Goal: Transaction & Acquisition: Purchase product/service

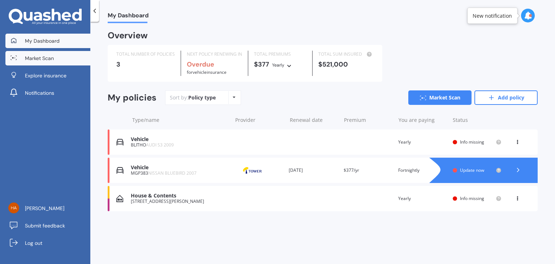
click at [57, 58] on link "Market Scan" at bounding box center [47, 58] width 85 height 14
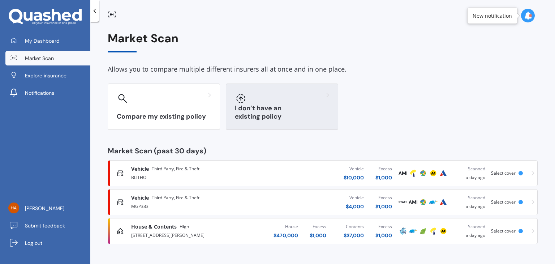
click at [273, 111] on div "I don’t have an existing policy" at bounding box center [282, 107] width 112 height 46
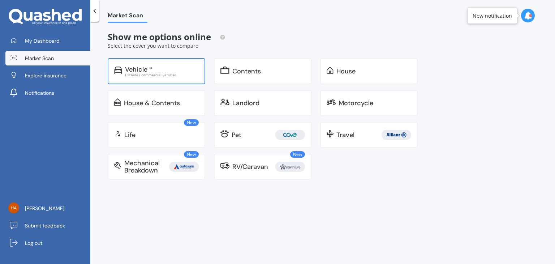
click at [180, 79] on div "Vehicle * Excludes commercial vehicles" at bounding box center [157, 71] width 98 height 26
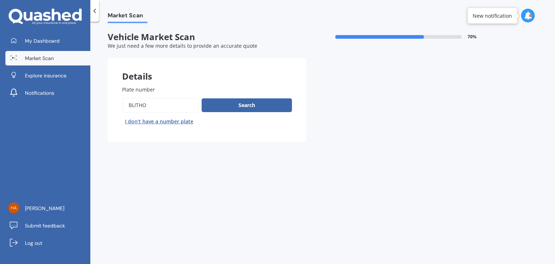
drag, startPoint x: 178, startPoint y: 99, endPoint x: 106, endPoint y: 102, distance: 72.0
click at [106, 102] on div "Market Scan Vehicle Market Scan 70 % We just need a few more details to provide…" at bounding box center [322, 144] width 465 height 242
click at [163, 122] on button "I don’t have a number plate" at bounding box center [159, 122] width 74 height 12
select select "16"
select select "01"
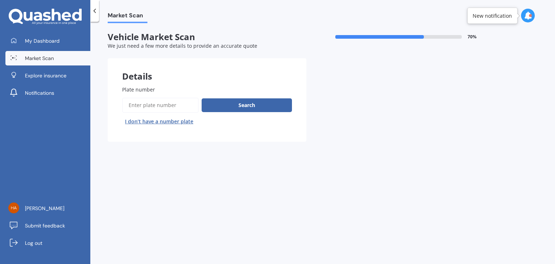
select select "2002"
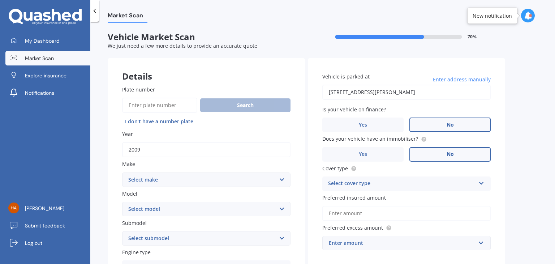
drag, startPoint x: 176, startPoint y: 145, endPoint x: 111, endPoint y: 144, distance: 65.1
type input "2015"
click at [138, 173] on select "Select make AC ALFA ROMEO ASTON [PERSON_NAME] AUDI AUSTIN BEDFORD Bentley BMW B…" at bounding box center [206, 179] width 168 height 14
select select "HONDA"
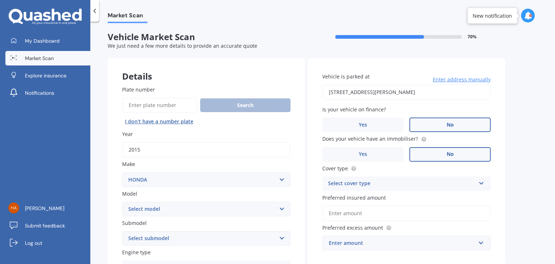
click at [122, 172] on select "Select make AC ALFA ROMEO ASTON [PERSON_NAME] AUDI AUSTIN BEDFORD Bentley BMW B…" at bounding box center [206, 179] width 168 height 14
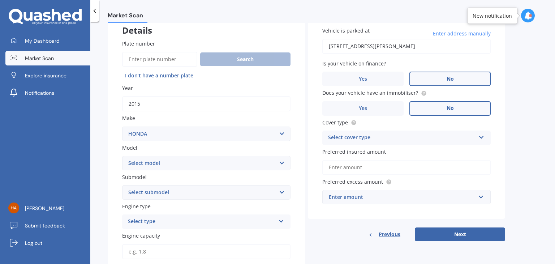
scroll to position [46, 0]
click at [137, 164] on select "Select model Accord Acty Acura Airwave Ascot Avancier Beat Capa City Civic Conc…" at bounding box center [206, 162] width 168 height 14
select select "FIT"
click at [122, 155] on select "Select model Accord Acty Acura Airwave Ascot Avancier Beat Capa City Civic Conc…" at bounding box center [206, 162] width 168 height 14
click at [170, 192] on select "Select submodel Diesel EV Hybrid Petrol" at bounding box center [206, 192] width 168 height 14
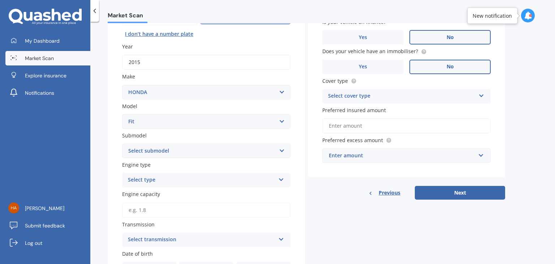
scroll to position [88, 0]
click at [161, 151] on select "Select submodel Diesel EV Hybrid Petrol" at bounding box center [206, 150] width 168 height 14
select select "HYBRID"
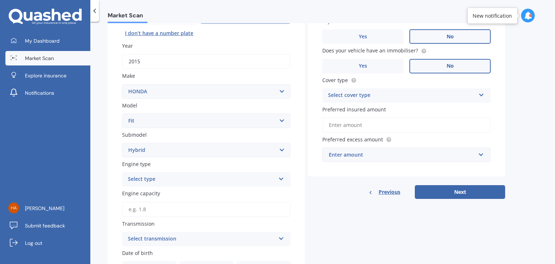
click at [122, 143] on select "Select submodel Diesel EV Hybrid Petrol" at bounding box center [206, 150] width 168 height 14
click at [154, 179] on div "Select type" at bounding box center [202, 179] width 148 height 9
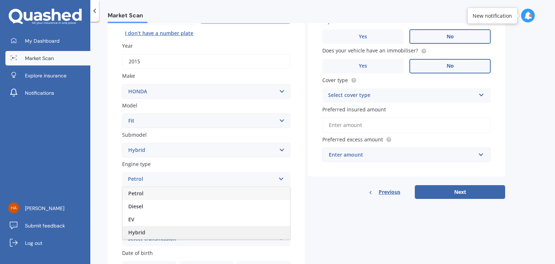
click at [150, 230] on div "Hybrid" at bounding box center [207, 232] width 168 height 13
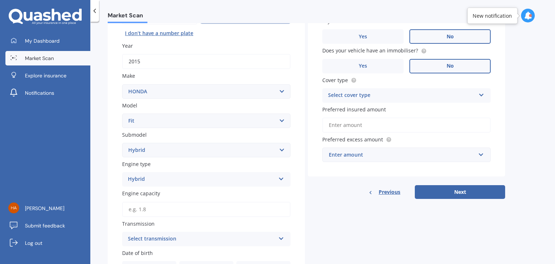
click at [182, 209] on input "Engine capacity" at bounding box center [206, 209] width 168 height 15
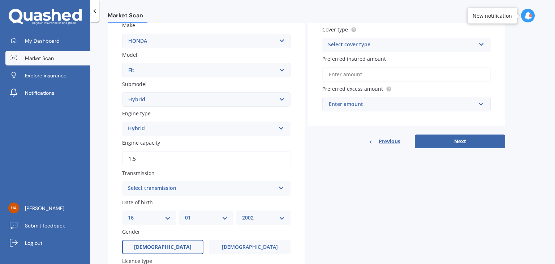
scroll to position [140, 0]
type input "1.5"
click at [173, 188] on div "Select transmission" at bounding box center [202, 187] width 148 height 9
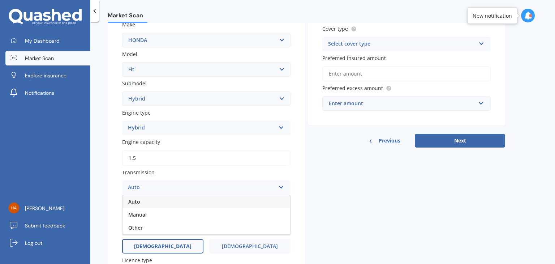
click at [168, 204] on div "Auto" at bounding box center [207, 201] width 168 height 13
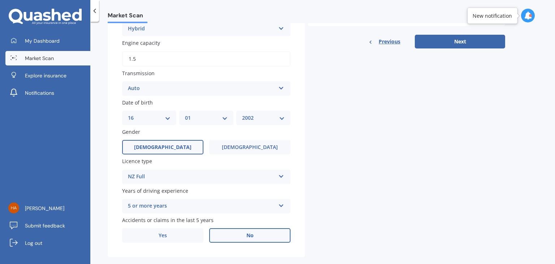
scroll to position [242, 0]
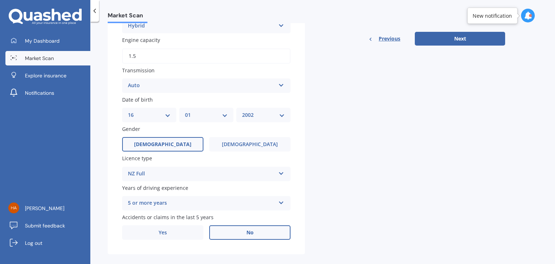
click at [158, 117] on select "DD 01 02 03 04 05 06 07 08 09 10 11 12 13 14 15 16 17 18 19 20 21 22 23 24 25 2…" at bounding box center [149, 115] width 43 height 8
select select "19"
click at [128, 111] on select "DD 01 02 03 04 05 06 07 08 09 10 11 12 13 14 15 16 17 18 19 20 21 22 23 24 25 2…" at bounding box center [149, 115] width 43 height 8
click at [217, 113] on select "MM 01 02 03 04 05 06 07 08 09 10 11 12" at bounding box center [206, 115] width 43 height 8
select select "11"
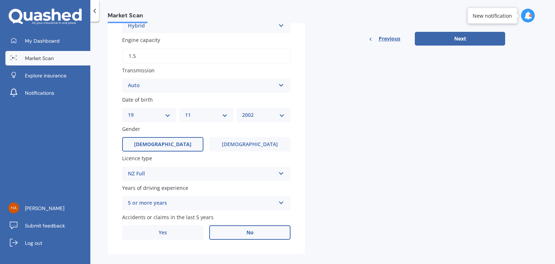
click at [185, 111] on select "MM 01 02 03 04 05 06 07 08 09 10 11 12" at bounding box center [206, 115] width 43 height 8
click at [261, 116] on select "YYYY 2025 2024 2023 2022 2021 2020 2019 2018 2017 2016 2015 2014 2013 2012 2011…" at bounding box center [263, 115] width 43 height 8
select select "2001"
click at [242, 111] on select "YYYY 2025 2024 2023 2022 2021 2020 2019 2018 2017 2016 2015 2014 2013 2012 2011…" at bounding box center [263, 115] width 43 height 8
click at [252, 142] on span "[DEMOGRAPHIC_DATA]" at bounding box center [249, 144] width 57 height 6
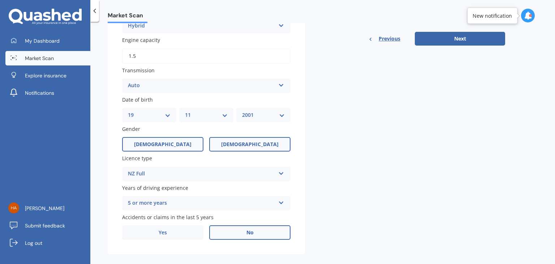
click at [0, 0] on input "[DEMOGRAPHIC_DATA]" at bounding box center [0, 0] width 0 height 0
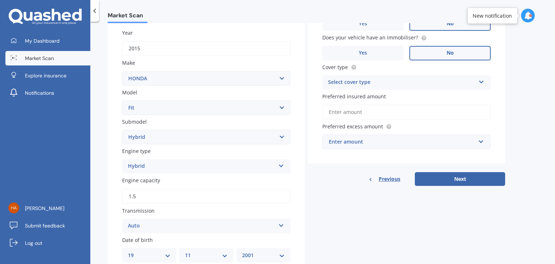
scroll to position [101, 0]
click at [373, 85] on div "Select cover type" at bounding box center [402, 82] width 148 height 9
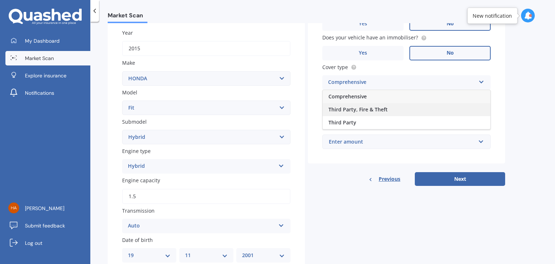
click at [370, 109] on span "Third Party, Fire & Theft" at bounding box center [358, 109] width 59 height 7
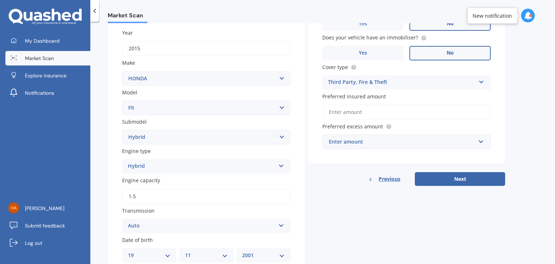
click at [370, 109] on input "Preferred insured amount" at bounding box center [406, 111] width 168 height 15
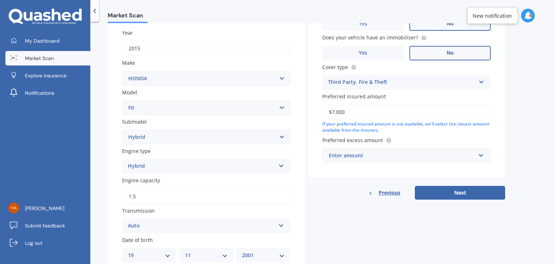
type input "$7,000"
click at [380, 162] on div "Vehicle is parked at [STREET_ADDRESS][PERSON_NAME] Enter address manually Is yo…" at bounding box center [406, 67] width 197 height 220
click at [377, 158] on div "Enter amount" at bounding box center [402, 155] width 147 height 8
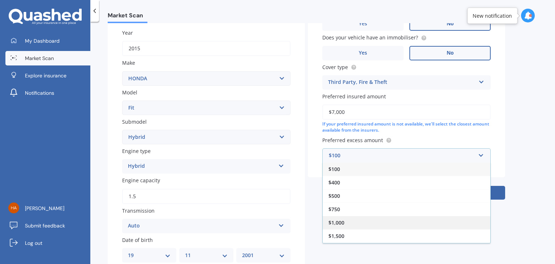
click at [368, 217] on div "$1,000" at bounding box center [407, 222] width 168 height 13
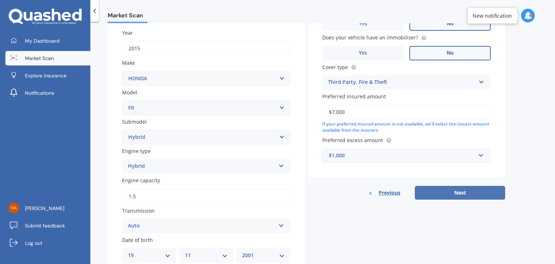
click at [436, 194] on button "Next" at bounding box center [460, 193] width 90 height 14
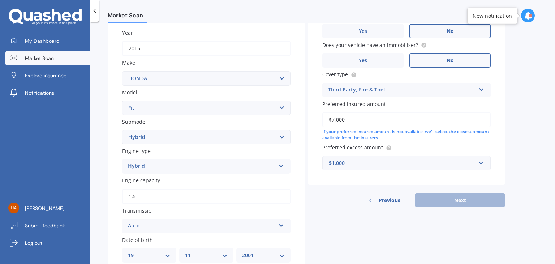
scroll to position [49, 0]
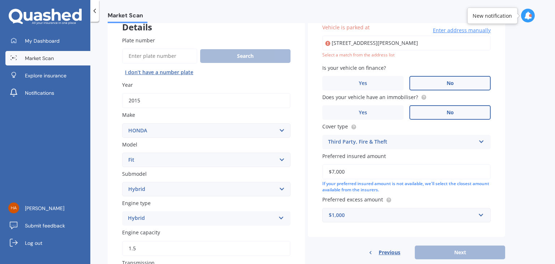
type input "[STREET_ADDRESS][PERSON_NAME]"
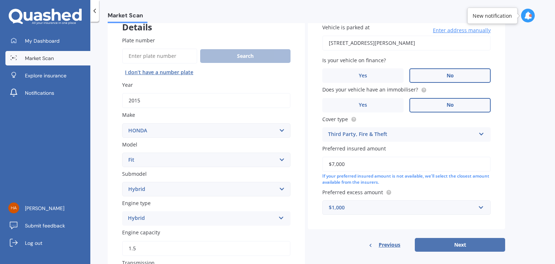
click at [470, 246] on button "Next" at bounding box center [460, 245] width 90 height 14
select select "19"
select select "11"
select select "2001"
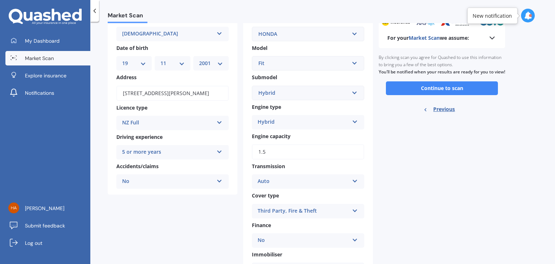
scroll to position [0, 0]
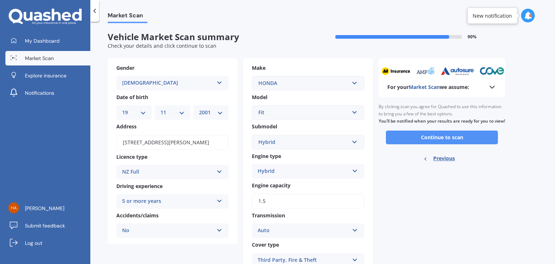
click at [435, 144] on button "Continue to scan" at bounding box center [442, 138] width 112 height 14
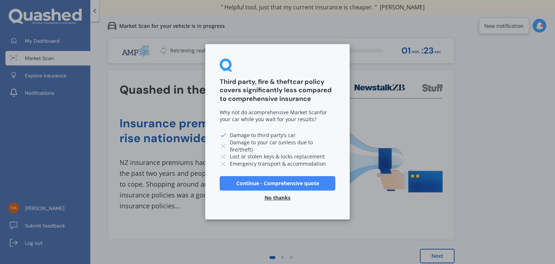
click at [281, 196] on button "No thanks" at bounding box center [277, 198] width 35 height 14
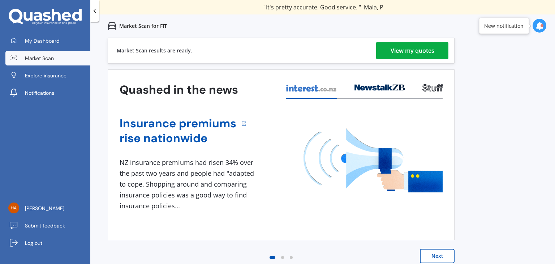
click at [395, 50] on div "View my quotes" at bounding box center [413, 50] width 44 height 17
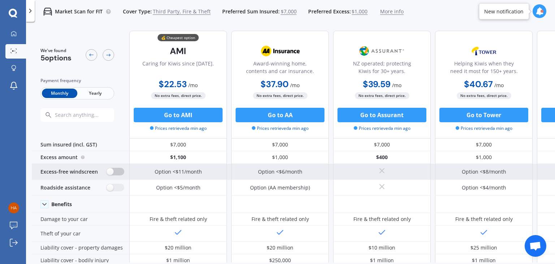
click at [110, 173] on label at bounding box center [116, 172] width 18 height 8
radio input "true"
